Goal: Transaction & Acquisition: Purchase product/service

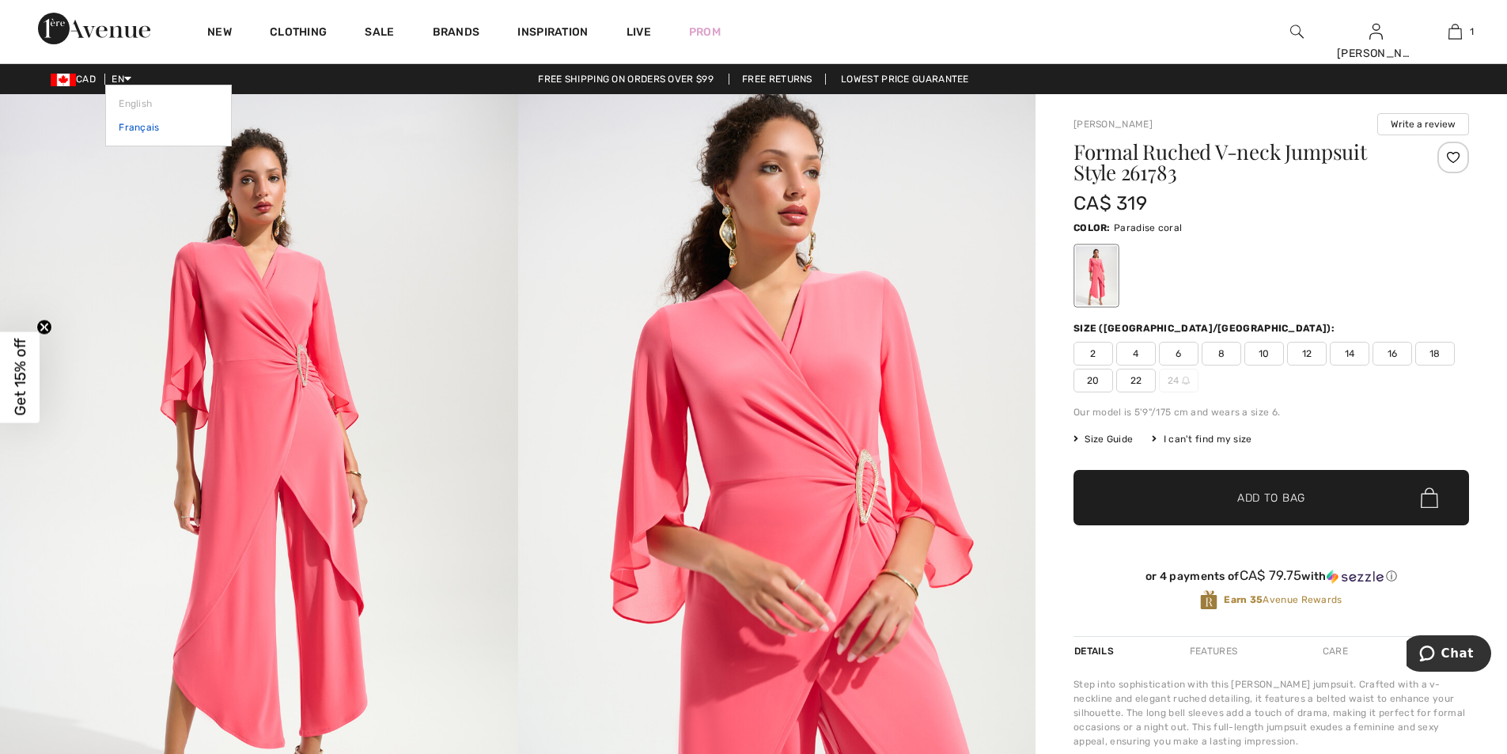
click at [134, 125] on link "Français" at bounding box center [169, 128] width 100 height 24
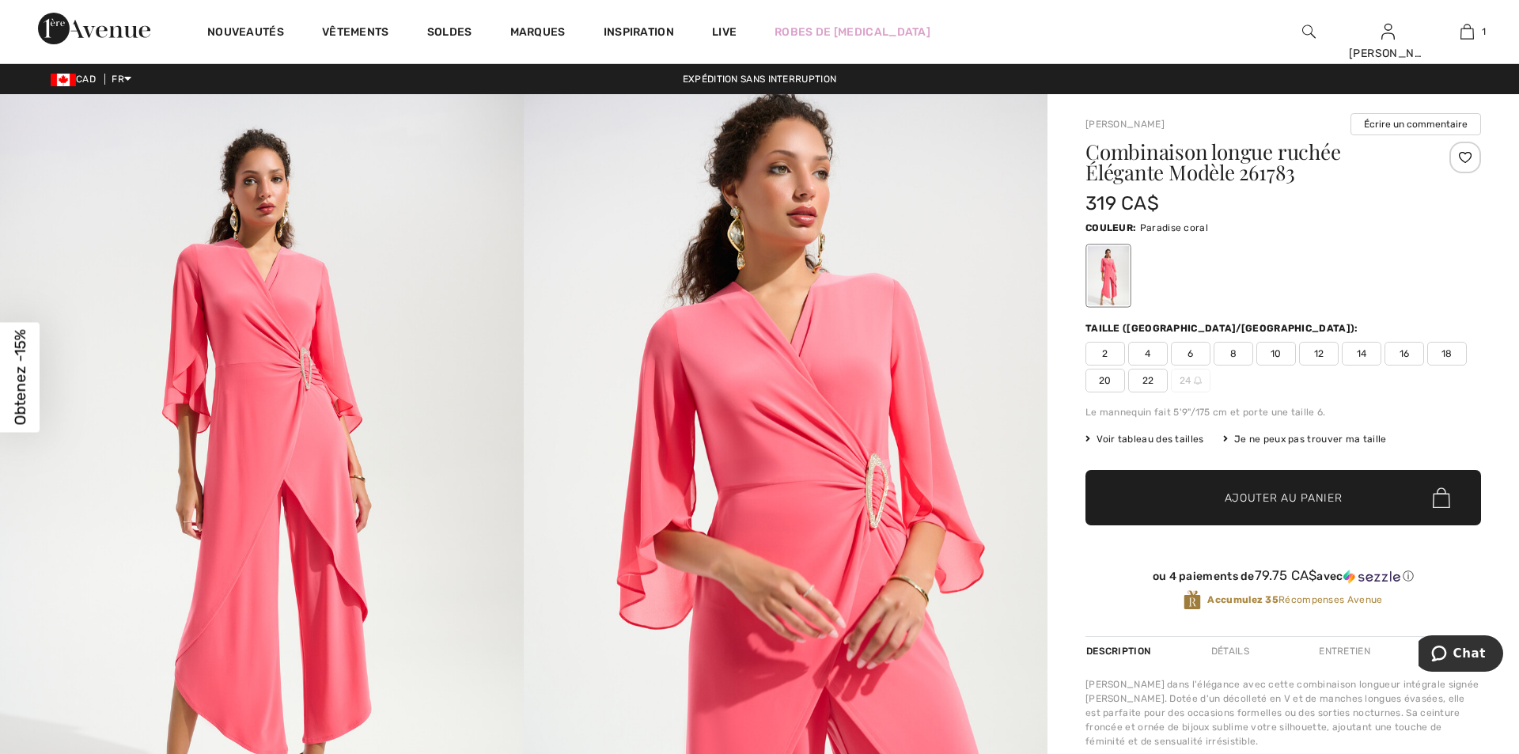
click at [1453, 30] on div "Close dialog Débloquez votre 15% de rabais Inscrivez-vous aux textos pour recev…" at bounding box center [759, 377] width 1519 height 754
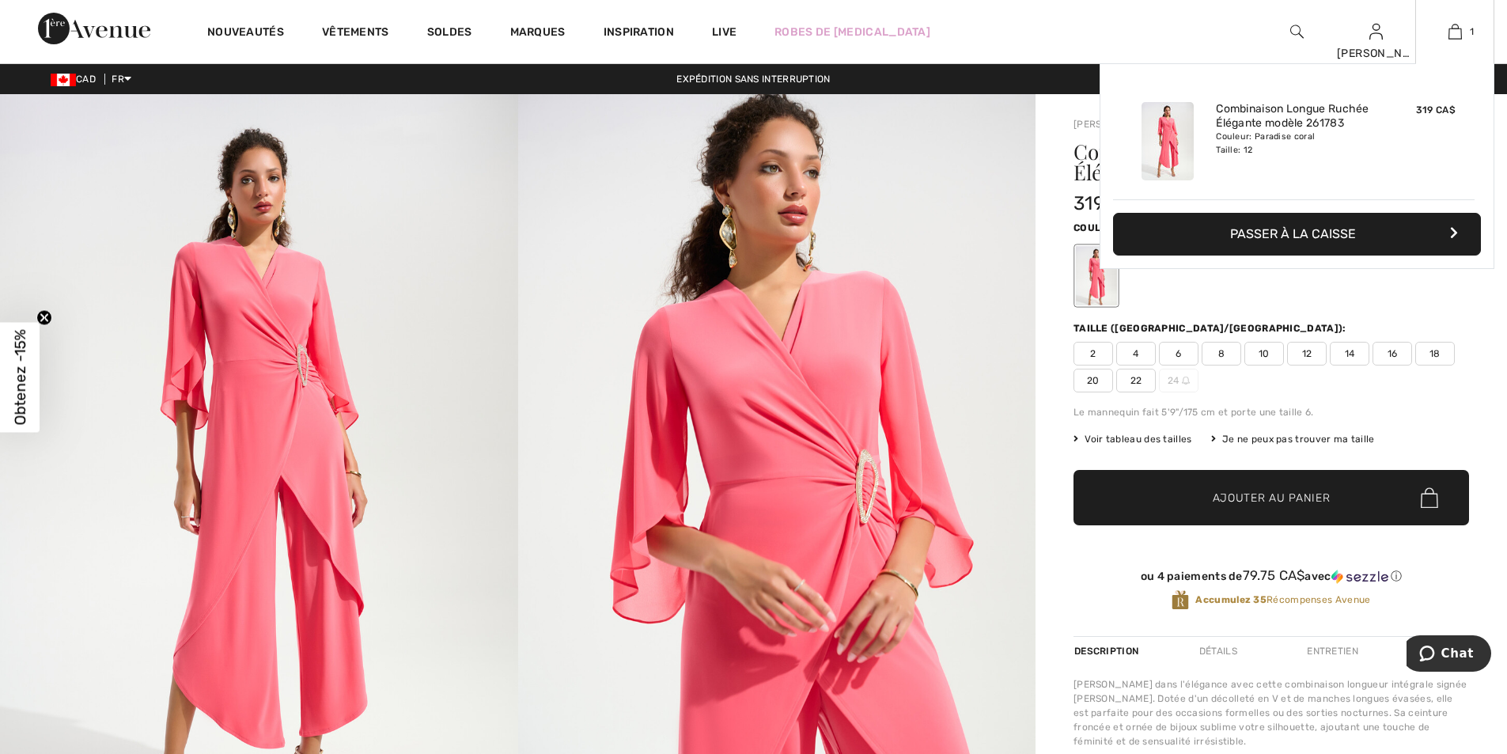
click at [1305, 225] on button "Passer à la caisse" at bounding box center [1297, 234] width 368 height 43
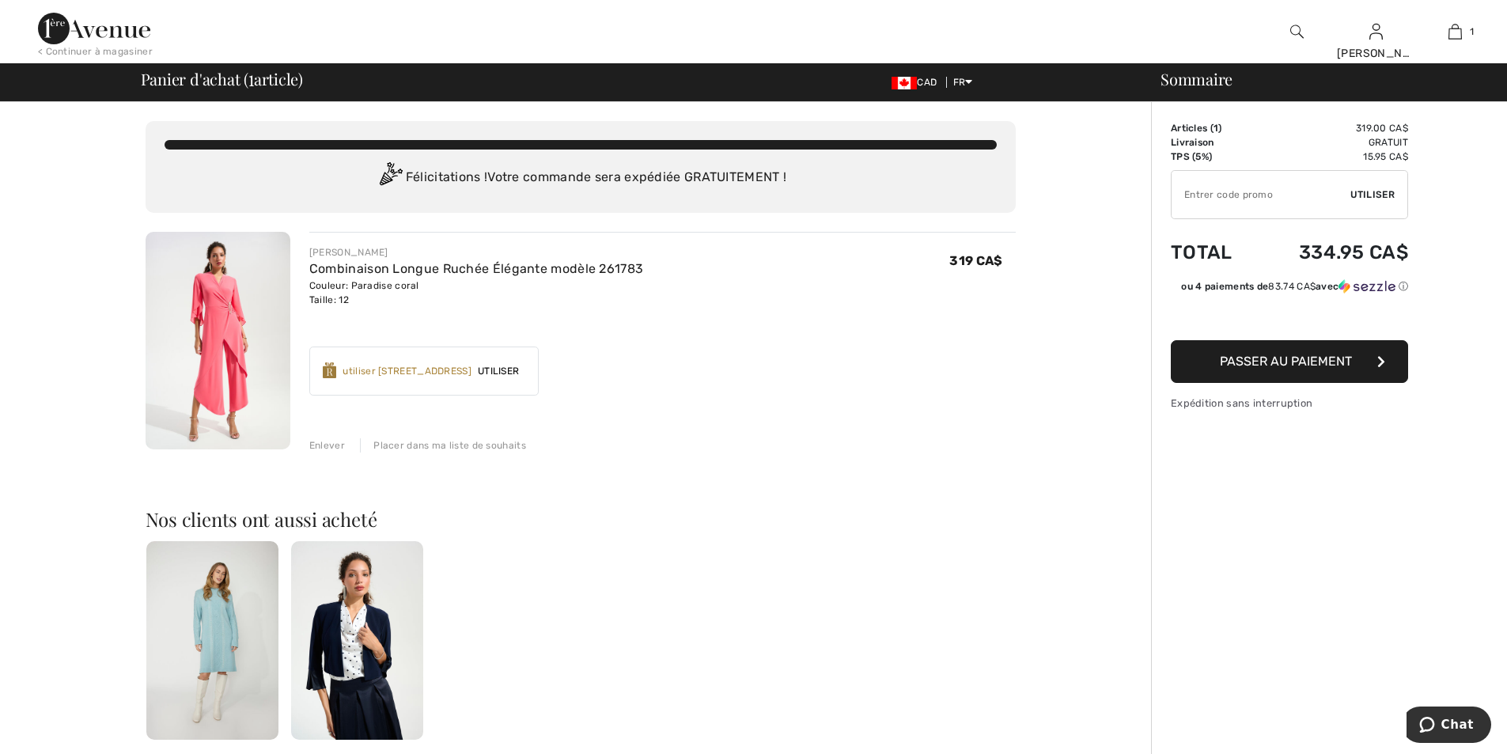
click at [402, 447] on div "Placer dans ma liste de souhaits" at bounding box center [443, 445] width 166 height 14
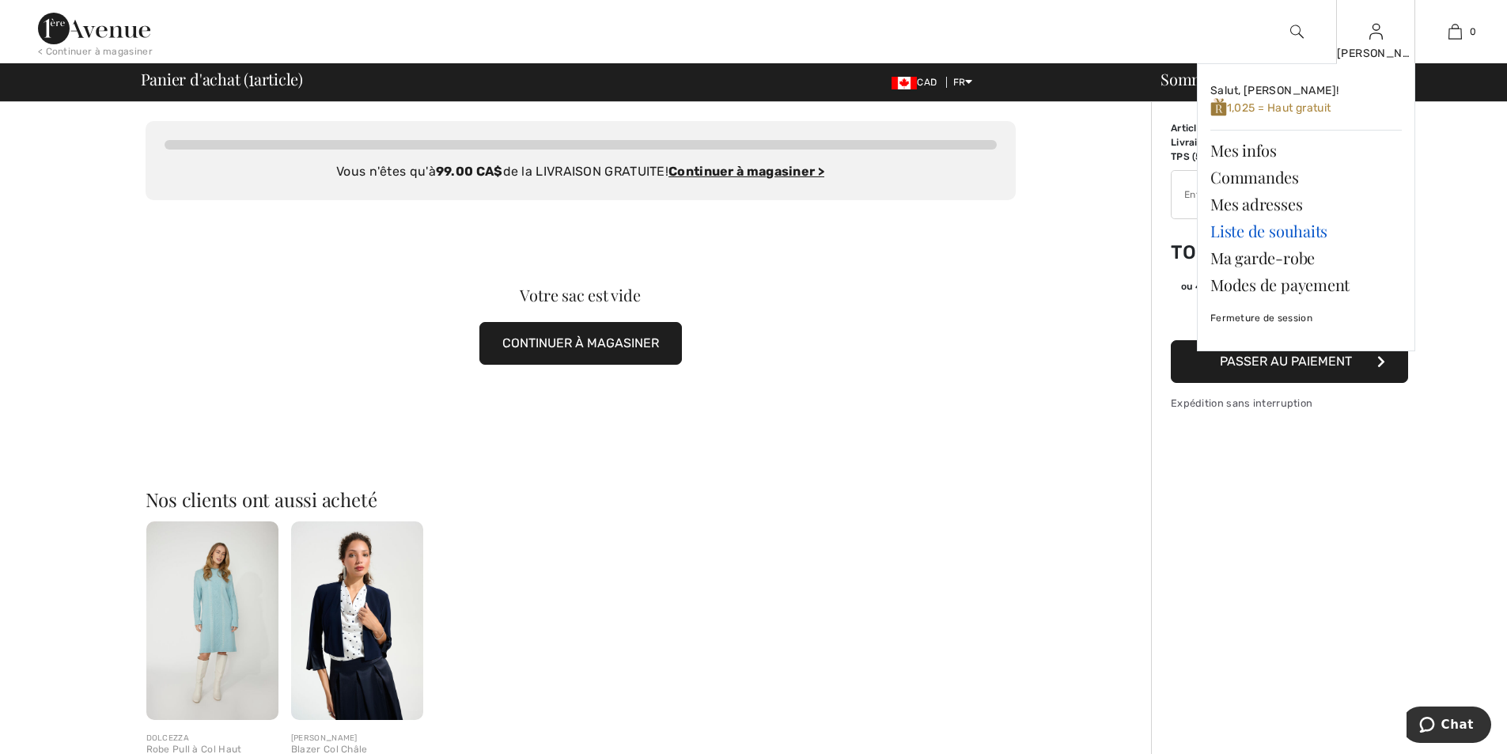
click at [1315, 225] on link "Liste de souhaits" at bounding box center [1306, 231] width 191 height 27
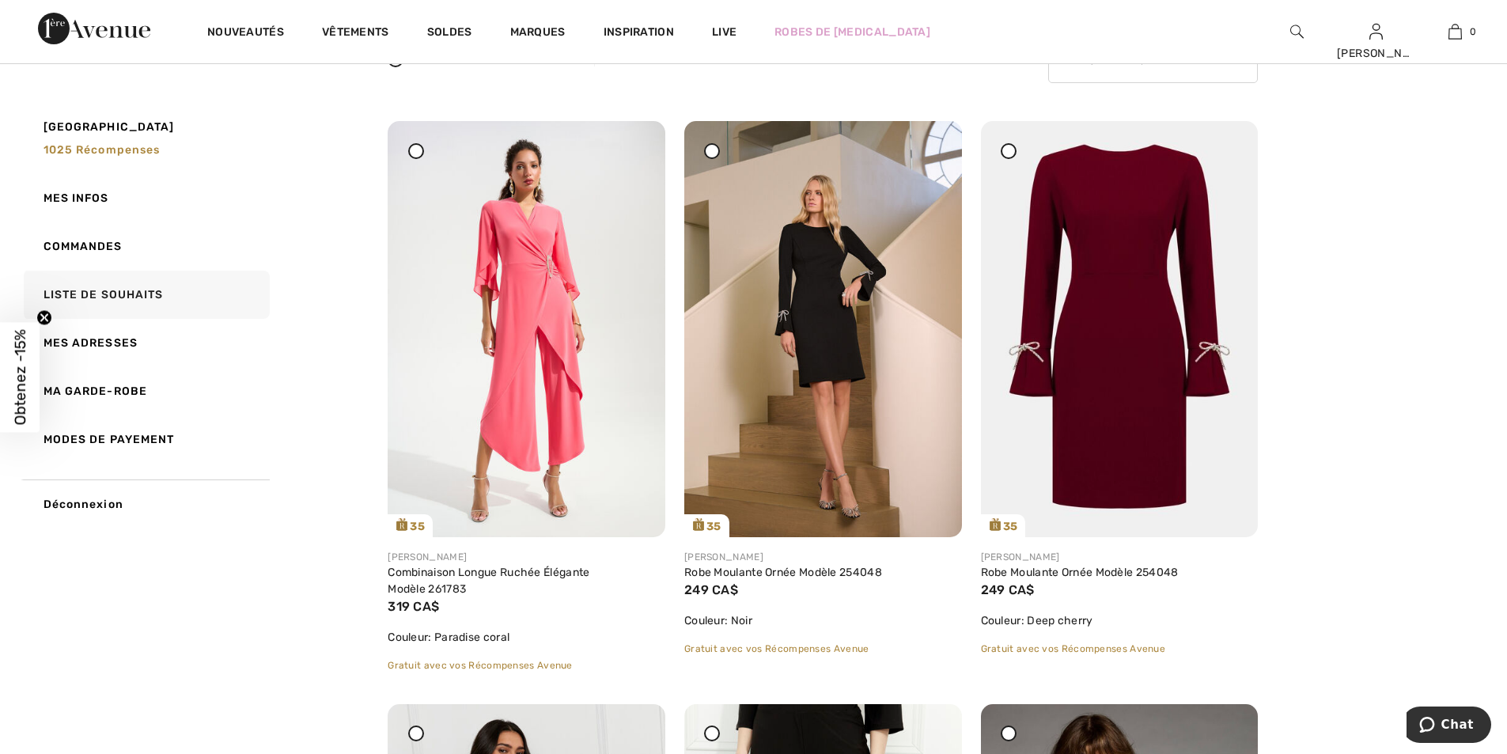
scroll to position [158, 0]
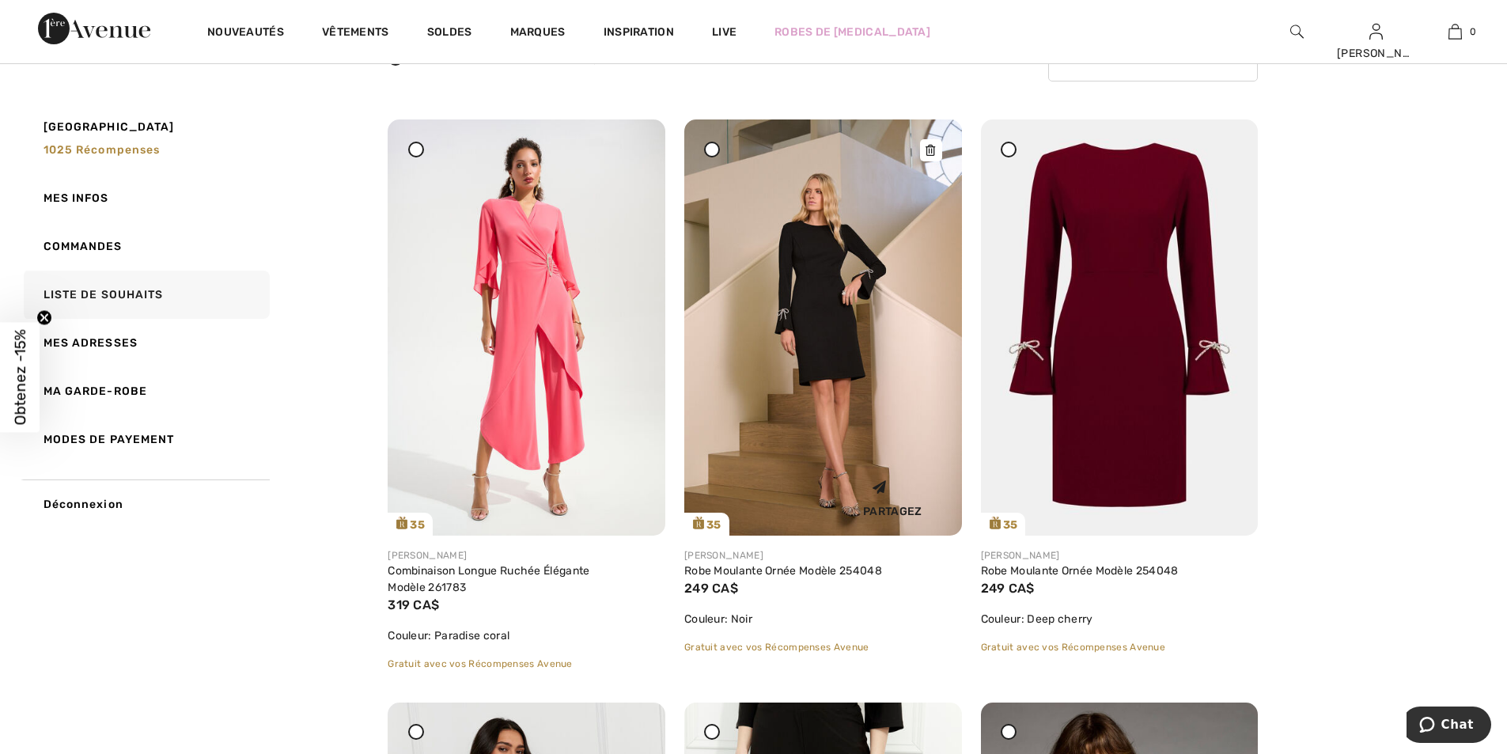
click at [874, 405] on img at bounding box center [823, 327] width 278 height 416
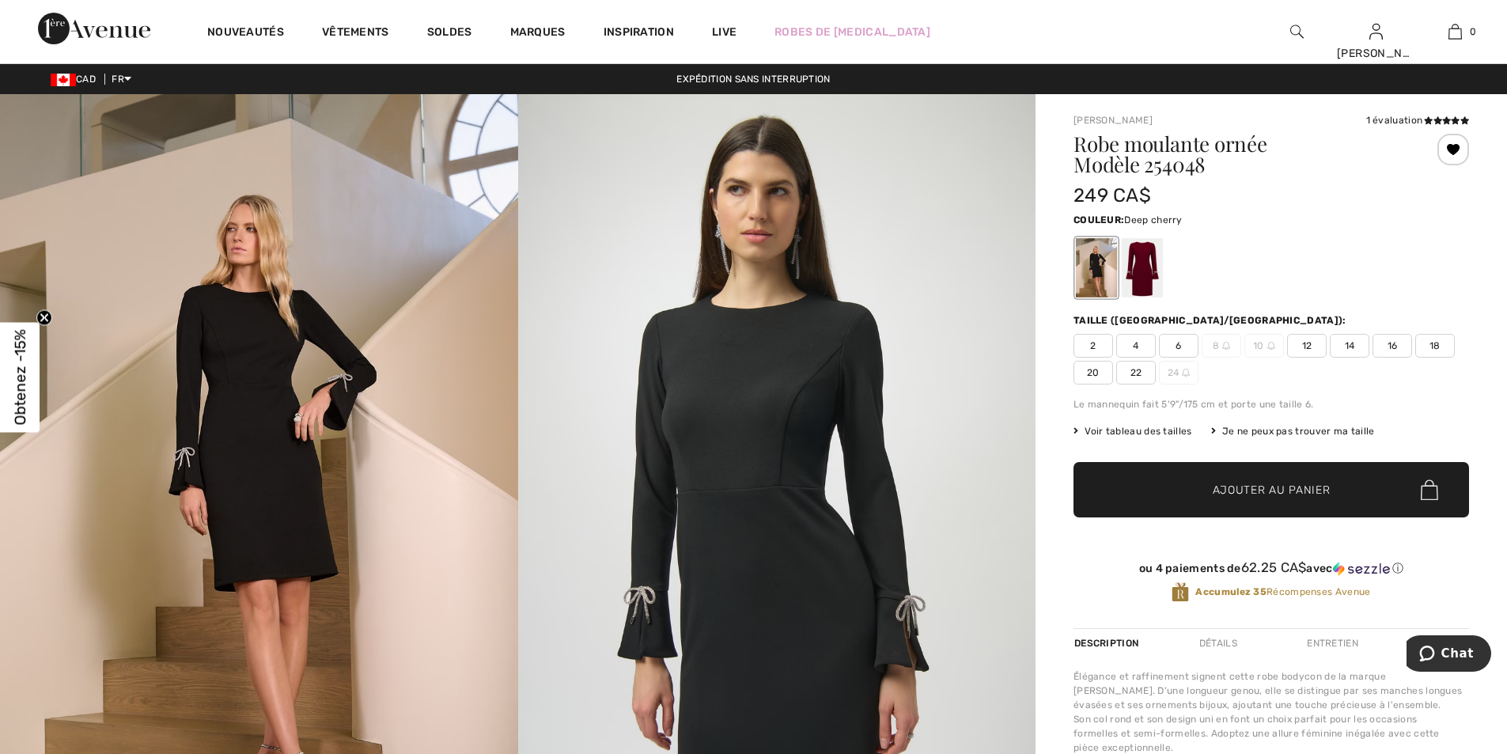
click at [1143, 255] on div at bounding box center [1142, 267] width 41 height 59
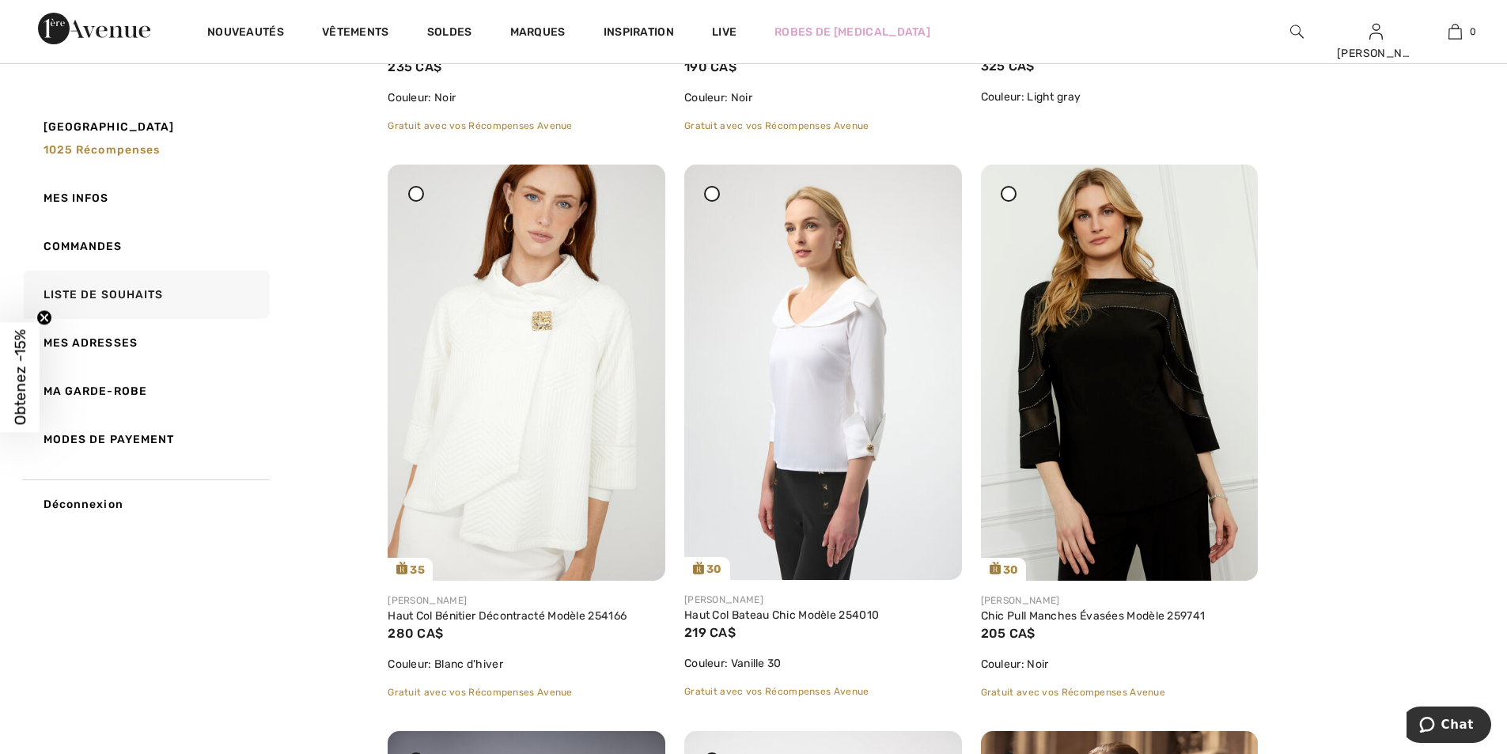
scroll to position [1345, 0]
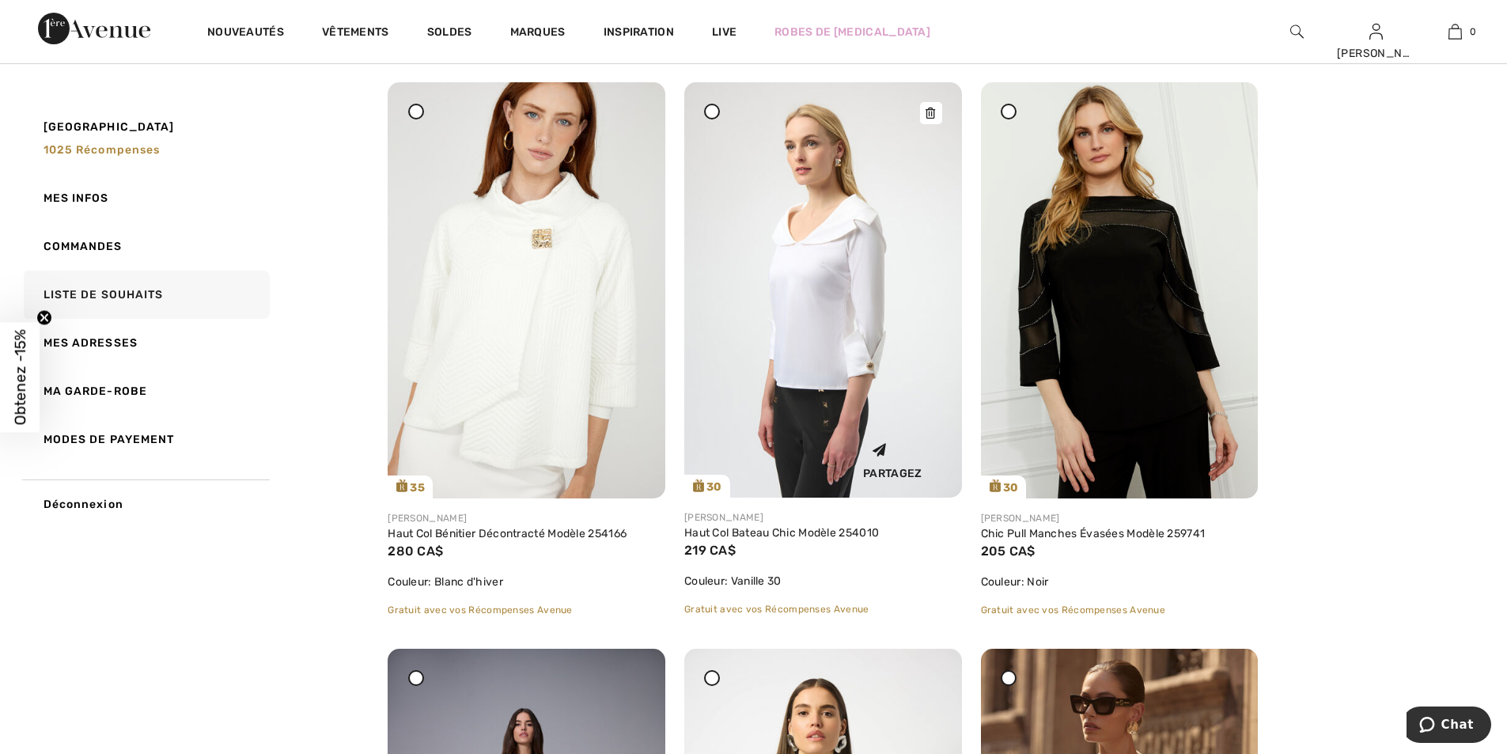
click at [809, 343] on img at bounding box center [823, 289] width 278 height 415
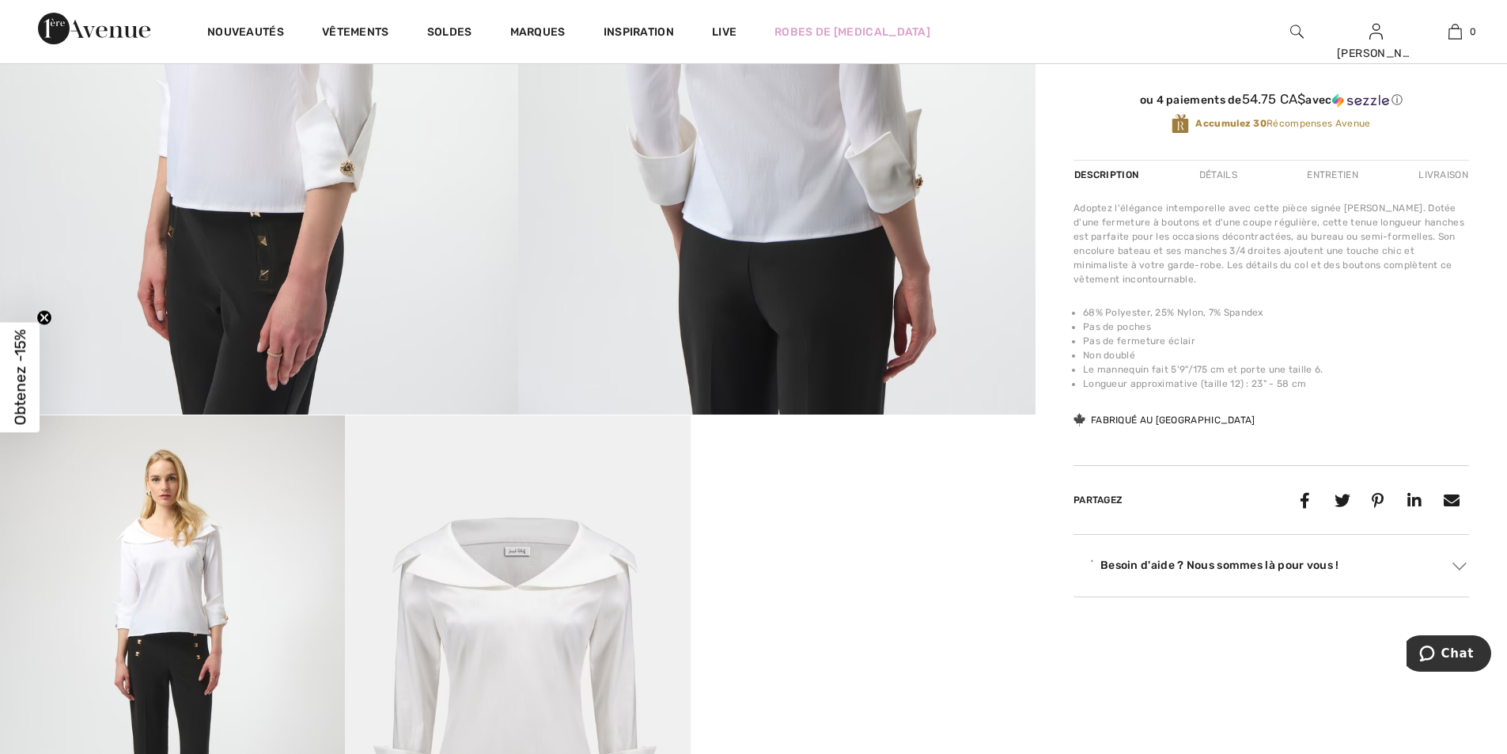
scroll to position [475, 0]
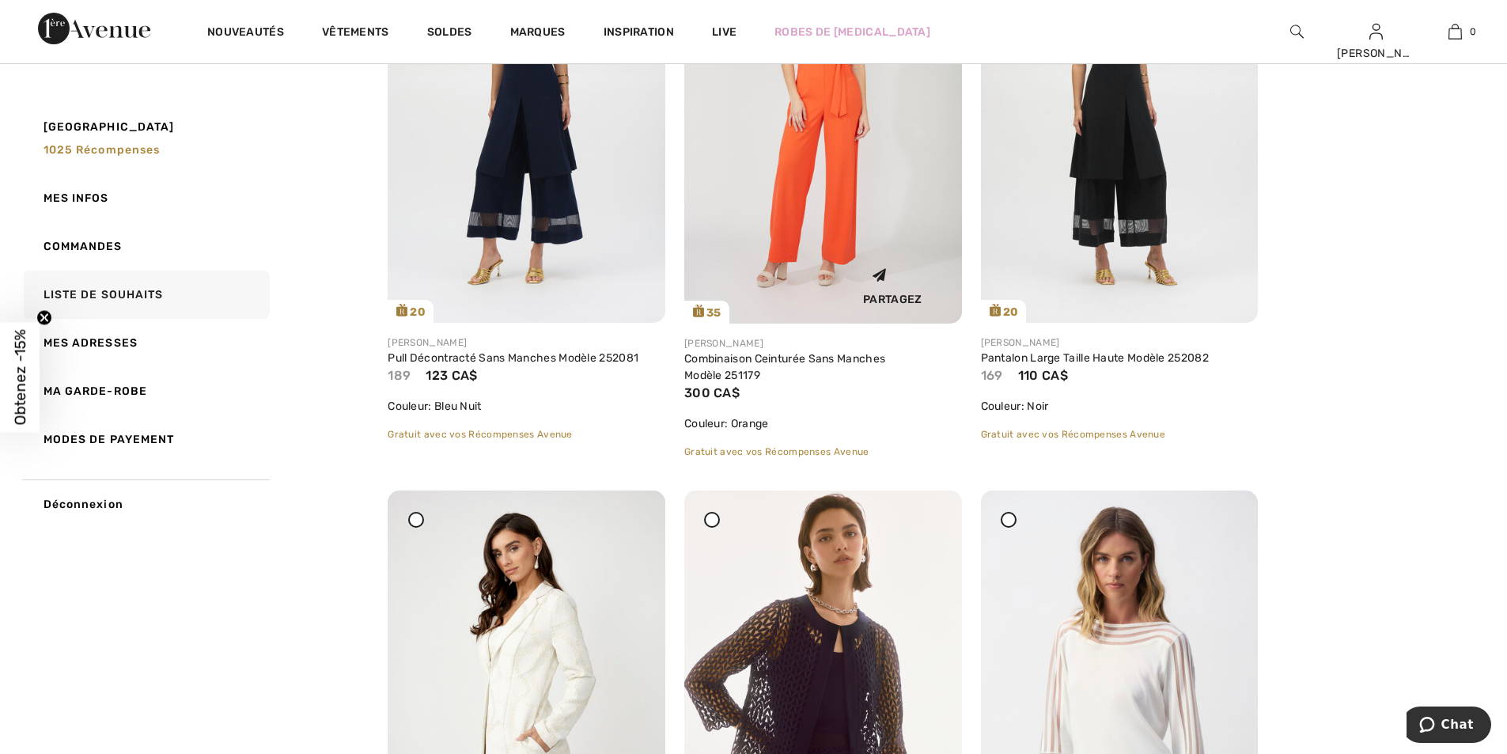
scroll to position [3223, 0]
click at [464, 184] on img at bounding box center [527, 114] width 278 height 415
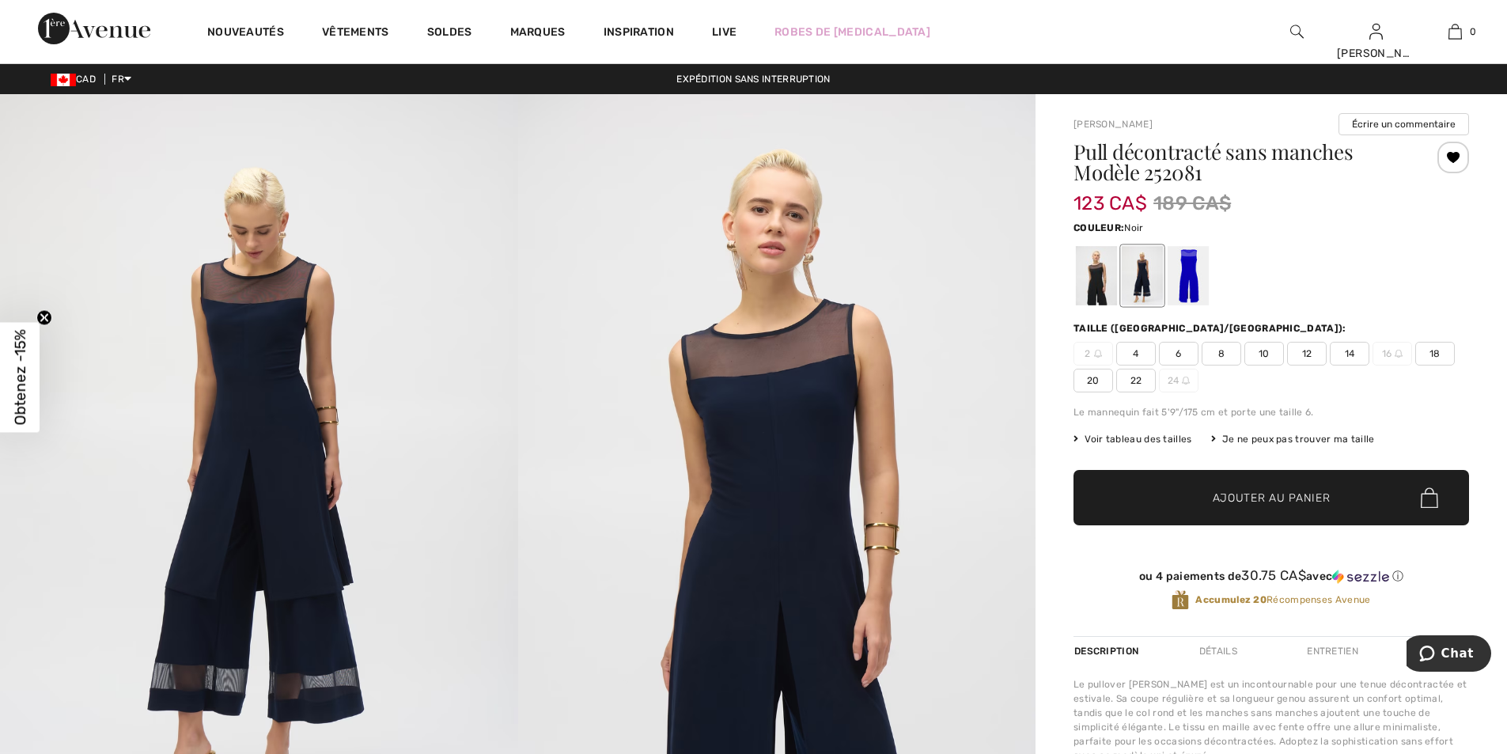
click at [1092, 294] on div at bounding box center [1096, 275] width 41 height 59
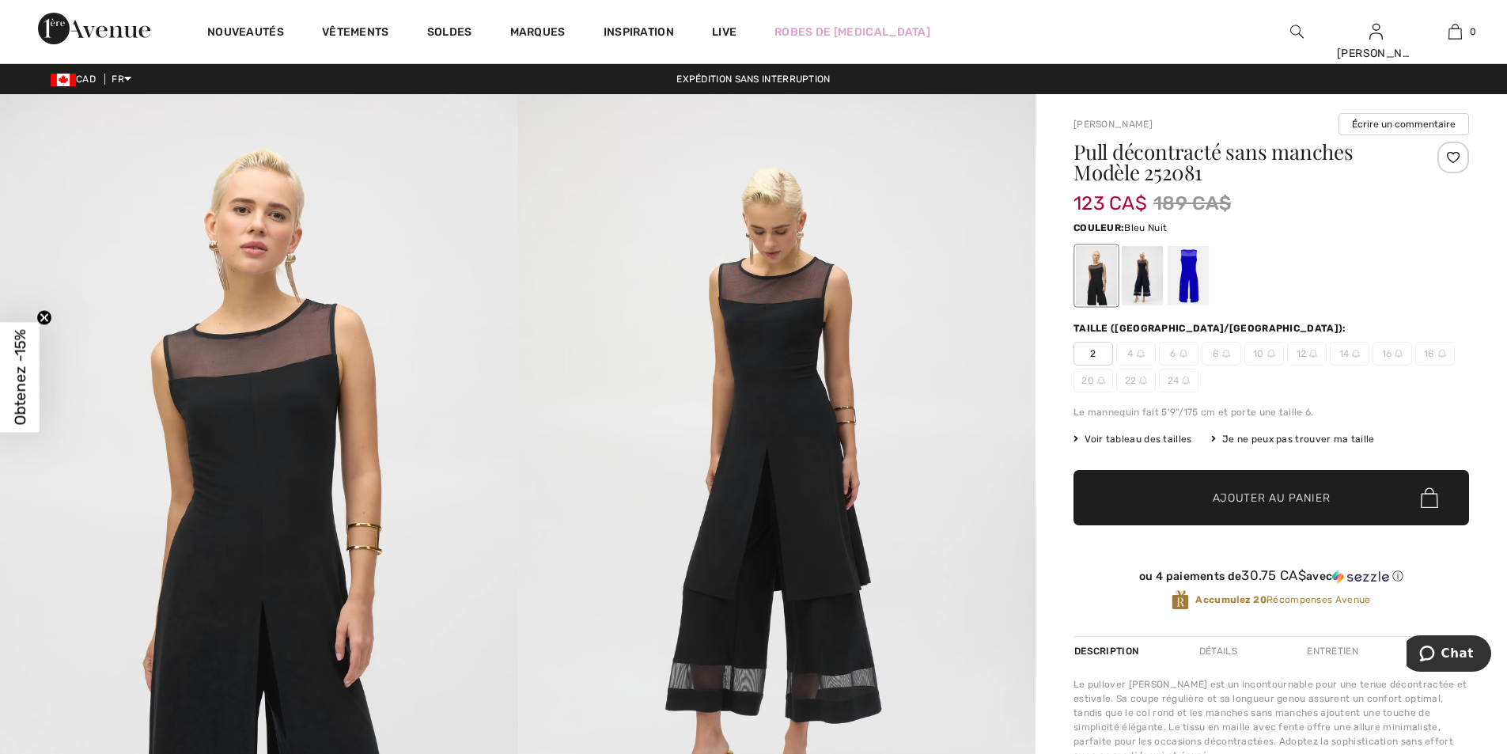
click at [1139, 268] on div at bounding box center [1142, 275] width 41 height 59
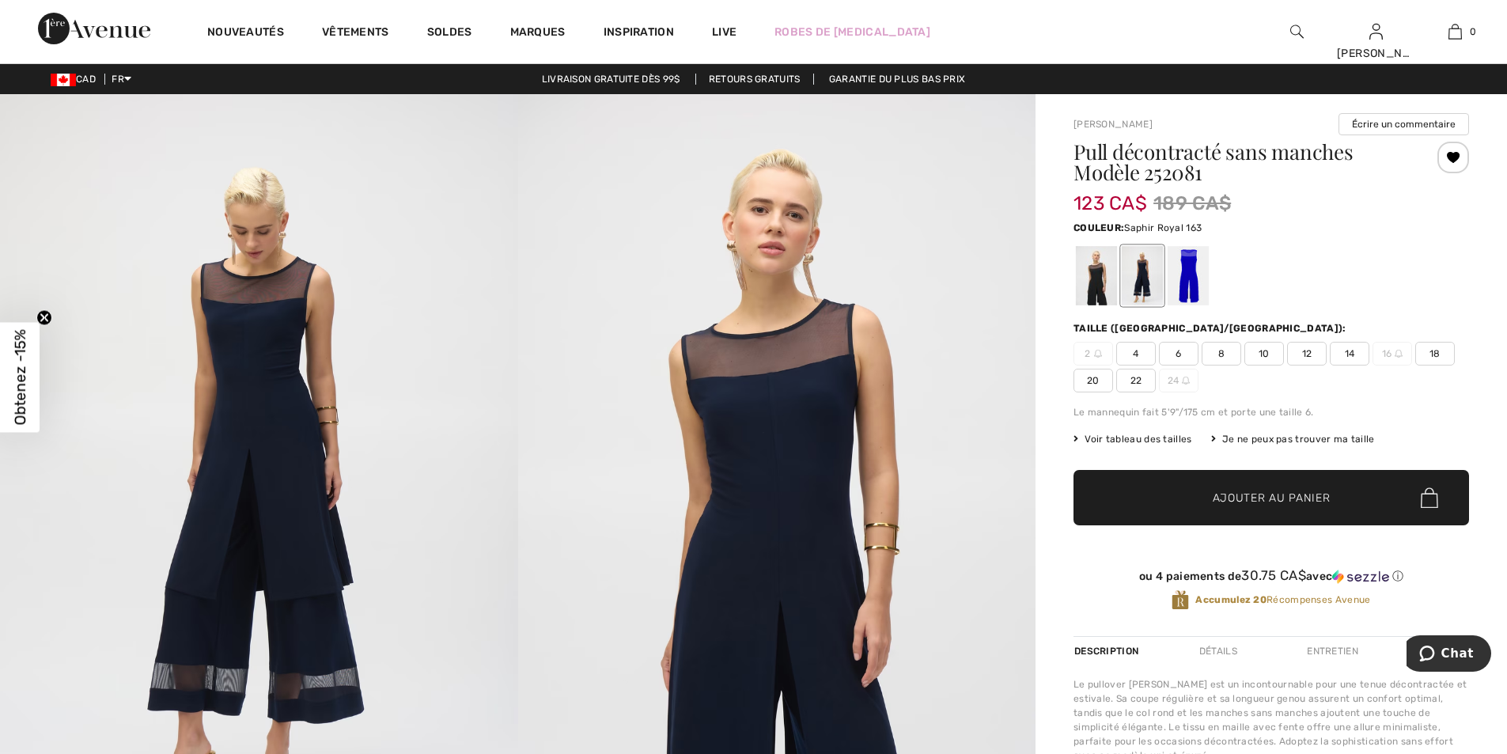
click at [1188, 274] on div at bounding box center [1188, 275] width 41 height 59
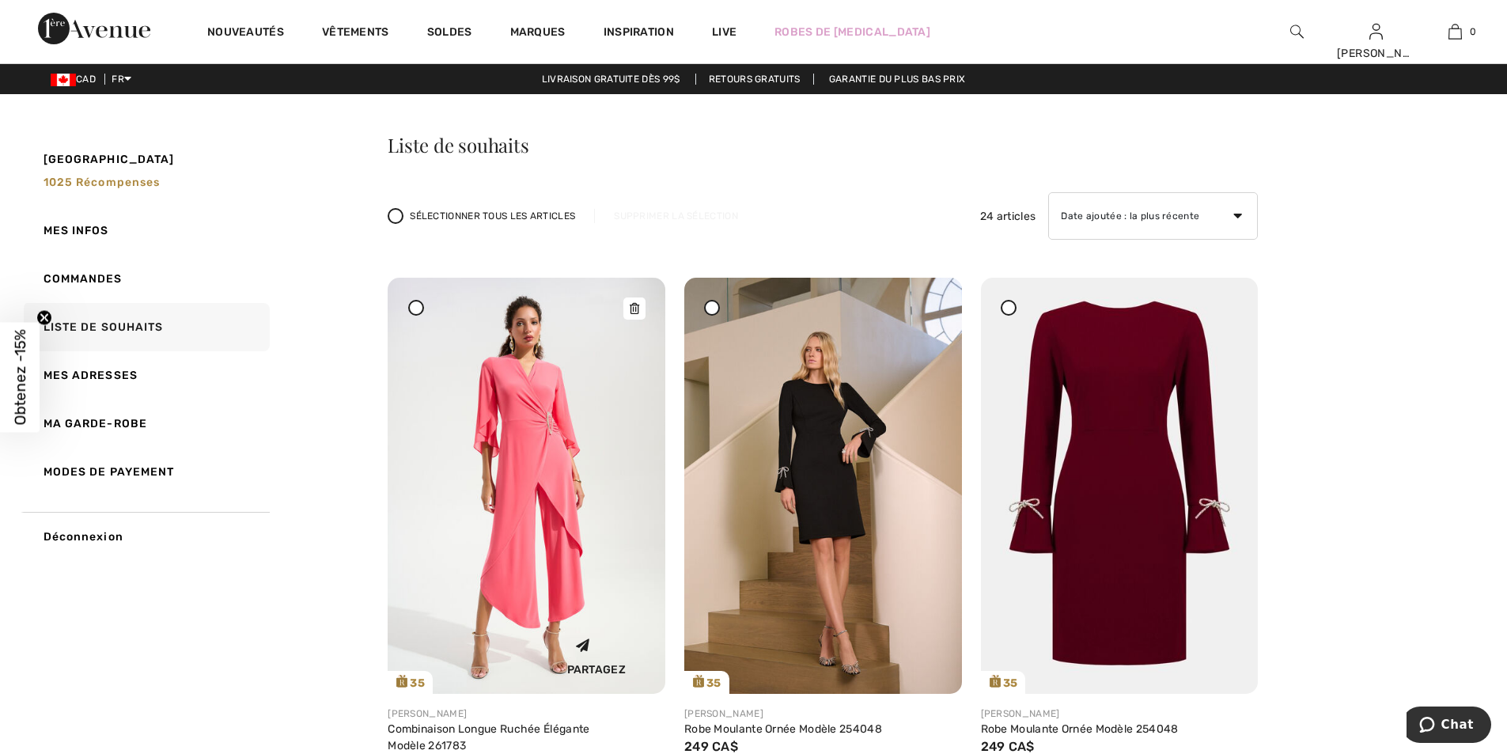
click at [548, 463] on img at bounding box center [527, 486] width 278 height 416
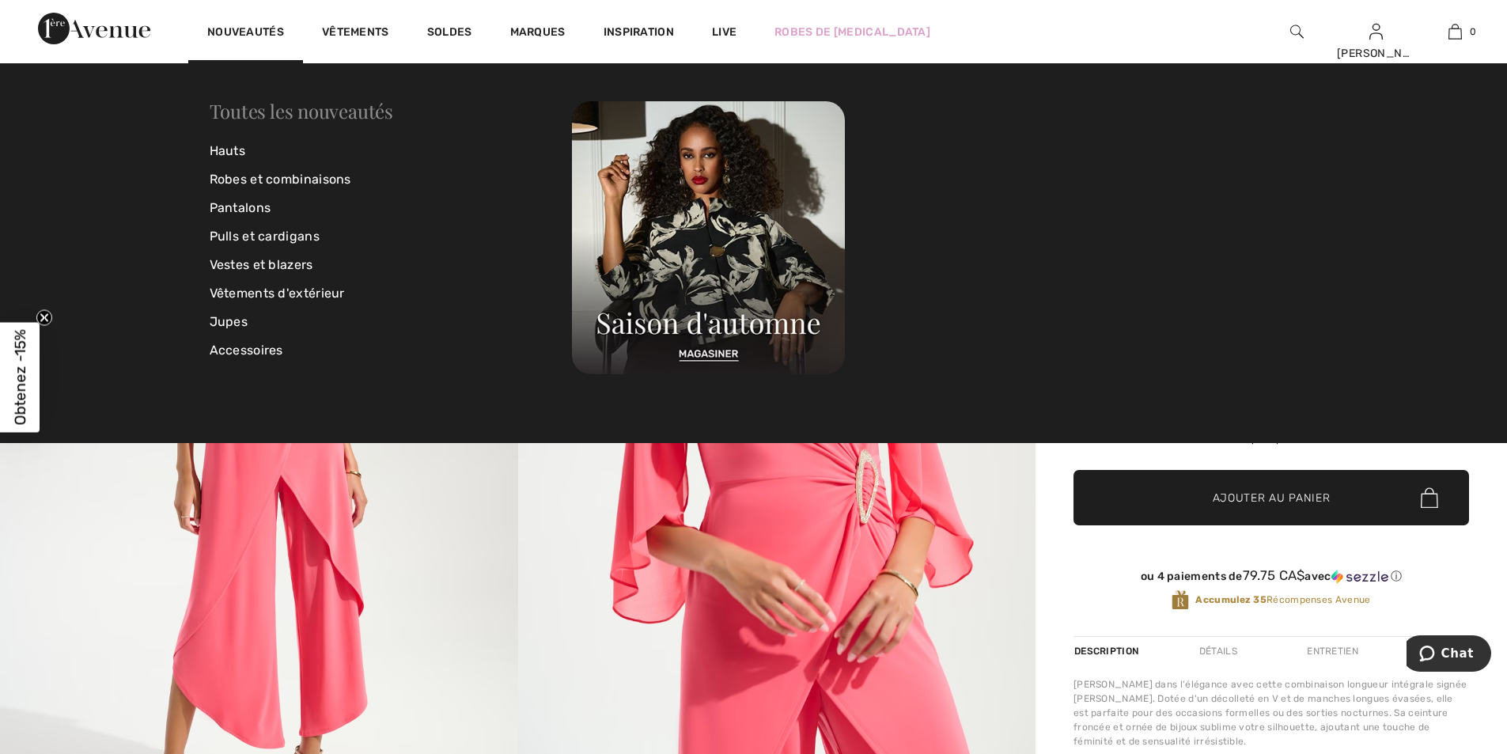
click at [276, 108] on link "Toutes les nouveautés" at bounding box center [302, 110] width 184 height 25
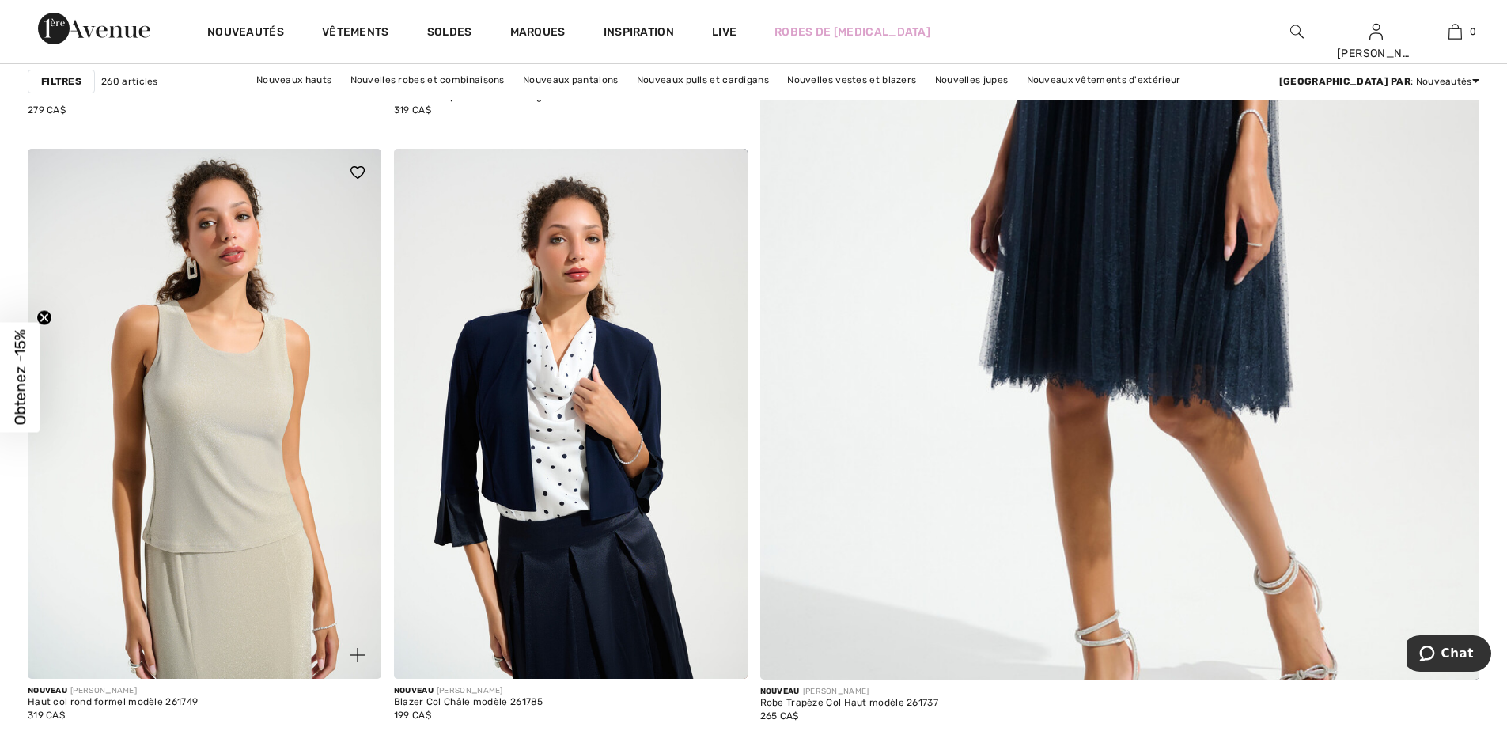
scroll to position [1187, 0]
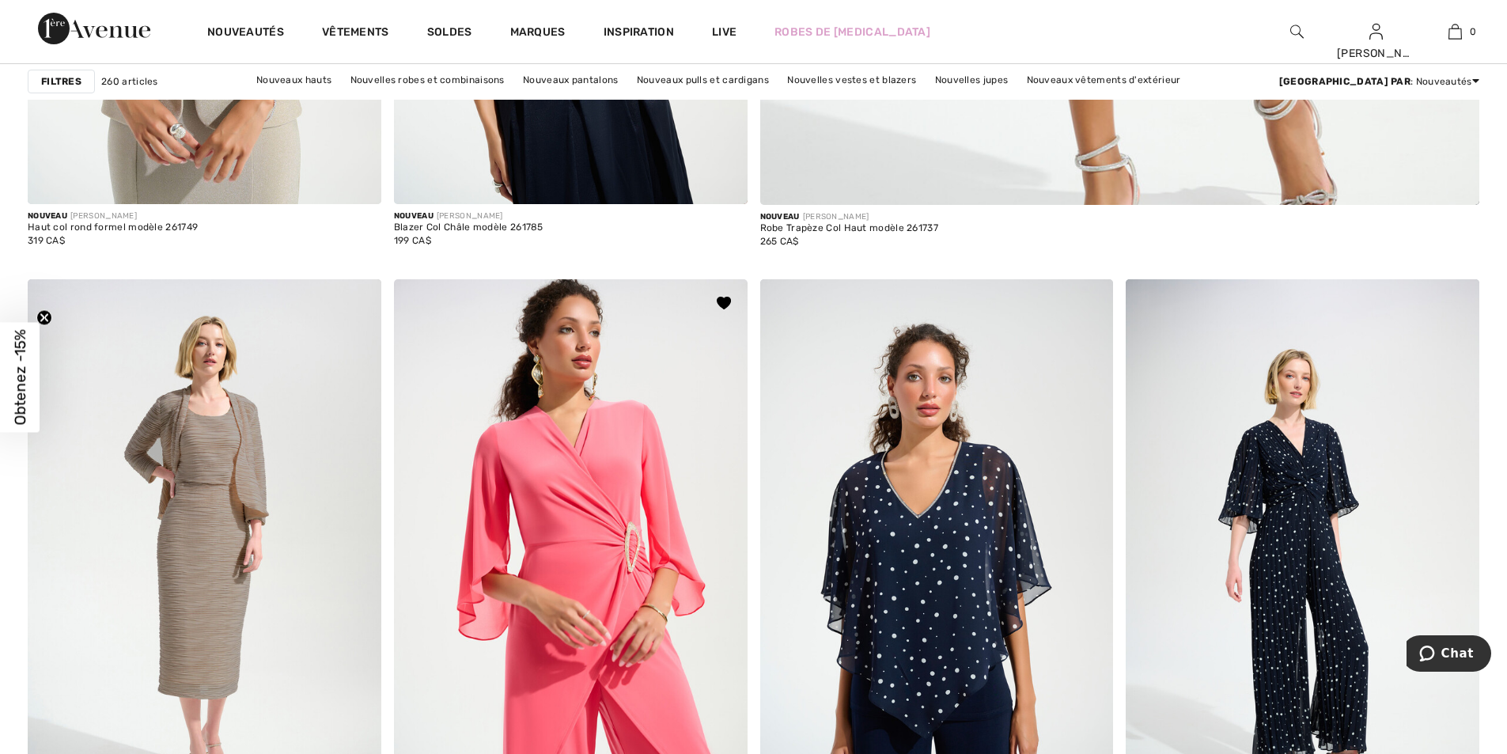
click at [536, 533] on img at bounding box center [571, 544] width 354 height 530
